Goal: Task Accomplishment & Management: Manage account settings

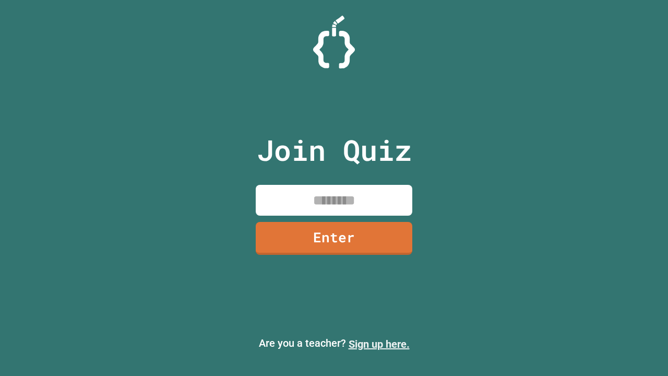
click at [379, 344] on link "Sign up here." at bounding box center [379, 344] width 61 height 13
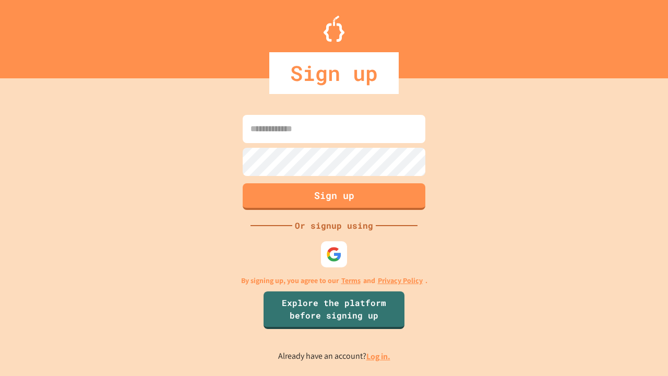
click at [379, 356] on link "Log in." at bounding box center [379, 356] width 24 height 11
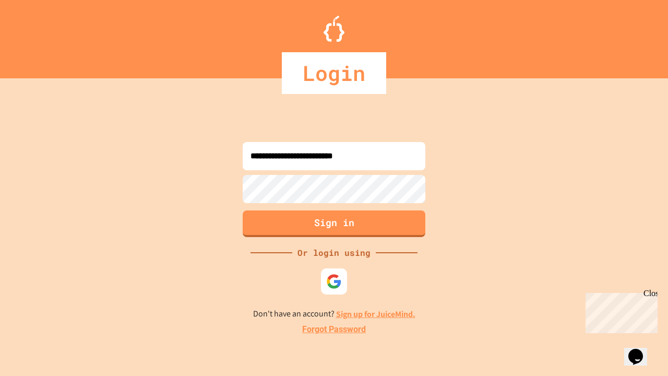
type input "**********"
